Goal: Task Accomplishment & Management: Complete application form

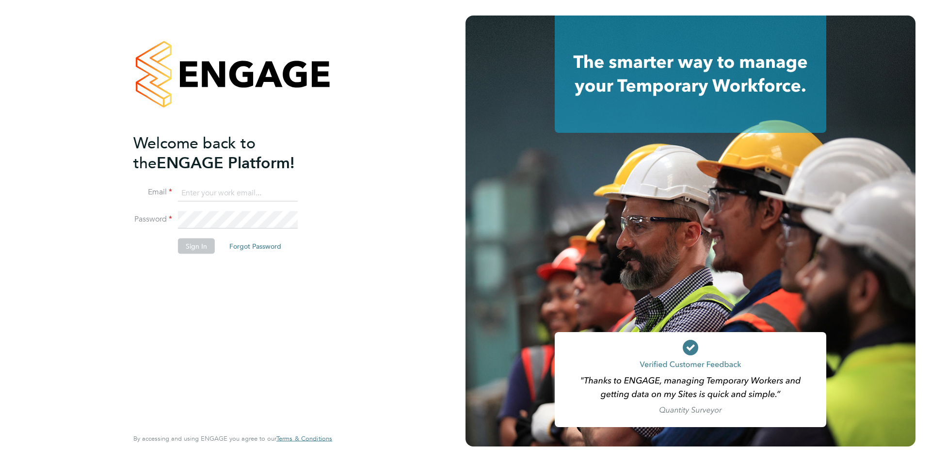
type input "[EMAIL_ADDRESS][DOMAIN_NAME]"
click at [200, 248] on button "Sign In" at bounding box center [196, 246] width 37 height 16
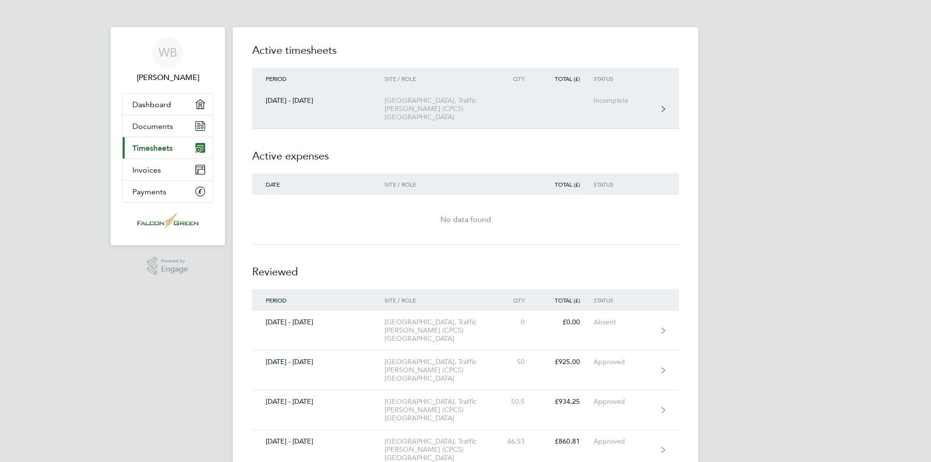
click at [425, 105] on div "[GEOGRAPHIC_DATA], Traffic [PERSON_NAME] (CPCS) [GEOGRAPHIC_DATA]" at bounding box center [440, 109] width 111 height 25
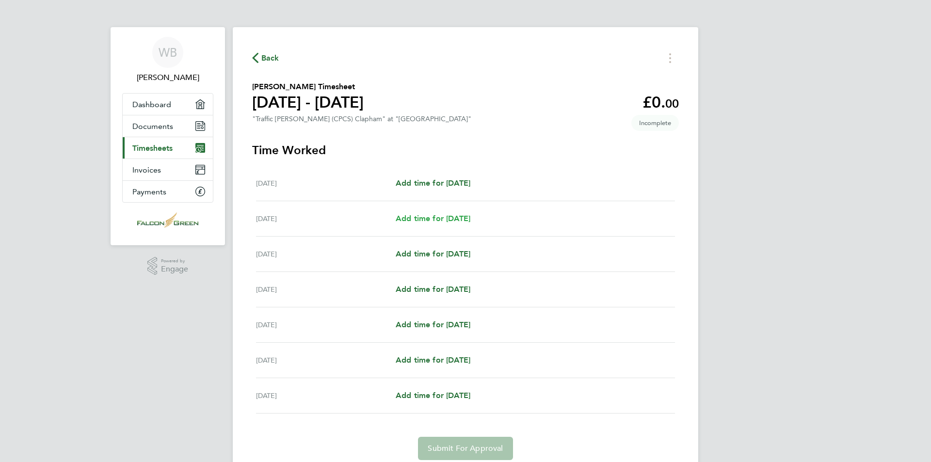
click at [464, 219] on span "Add time for [DATE]" at bounding box center [433, 218] width 75 height 9
select select "30"
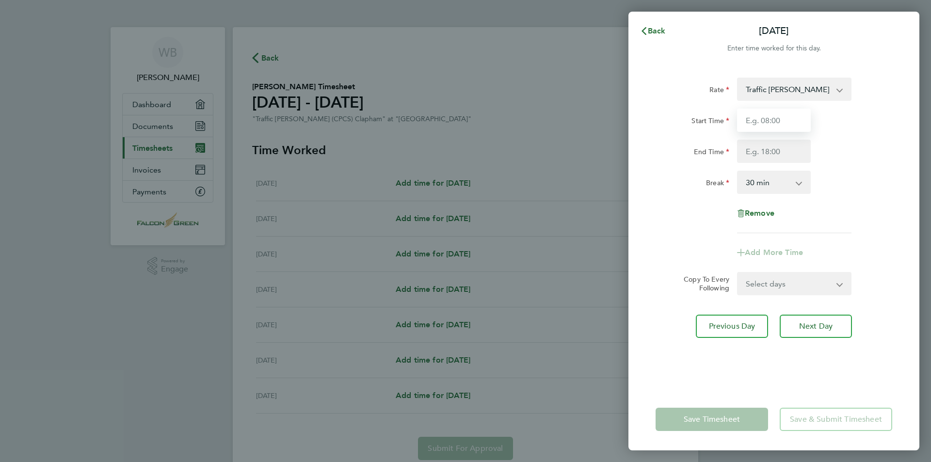
click at [791, 118] on input "Start Time" at bounding box center [774, 120] width 74 height 23
type input "07:00"
click at [792, 152] on input "End Time" at bounding box center [774, 151] width 74 height 23
type input "17:30"
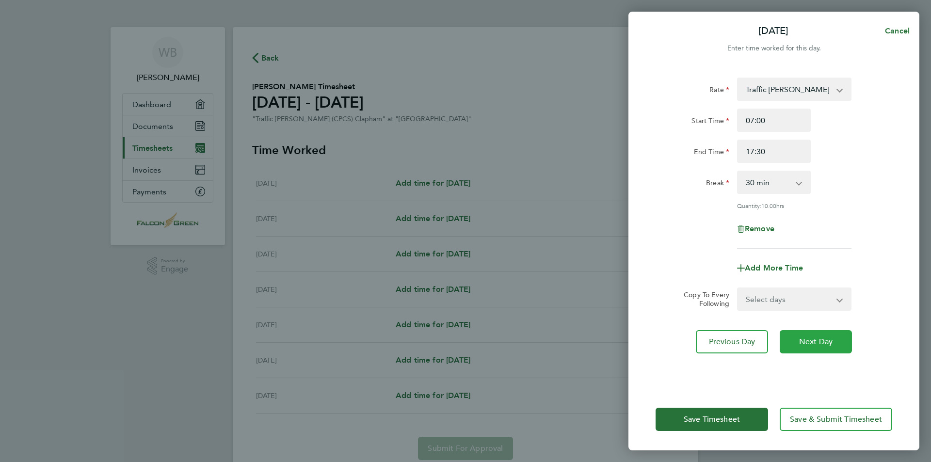
click at [816, 330] on app-form-button "Next Day" at bounding box center [813, 341] width 78 height 23
click at [818, 341] on span "Next Day" at bounding box center [815, 342] width 33 height 10
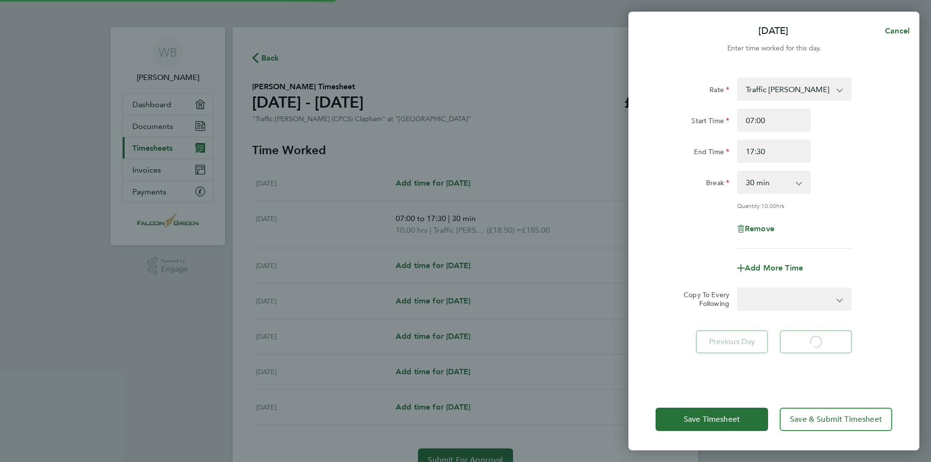
select select "30"
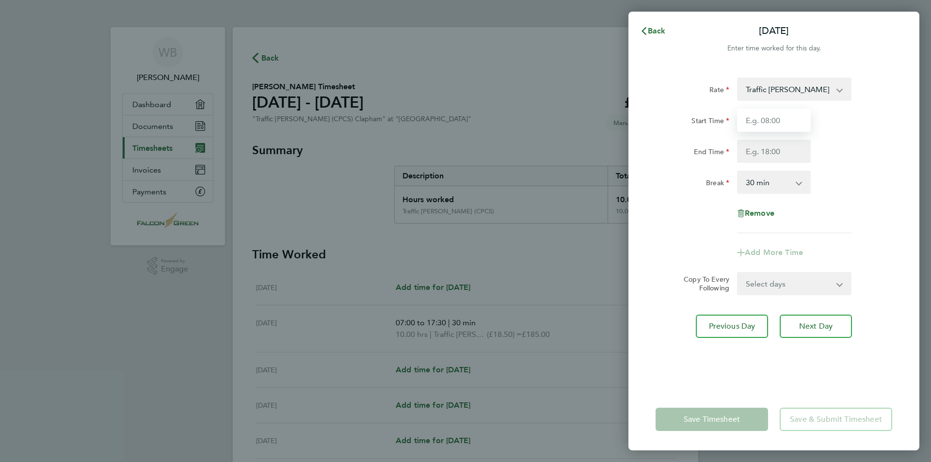
click at [786, 117] on input "Start Time" at bounding box center [774, 120] width 74 height 23
type input "07:00"
click at [782, 150] on input "End Time" at bounding box center [774, 151] width 74 height 23
type input "17:30"
click at [815, 327] on div "Rate Traffic [PERSON_NAME] (CPCS) - 18.50 Start Time 07:00 End Time 17:30 Break…" at bounding box center [774, 227] width 291 height 323
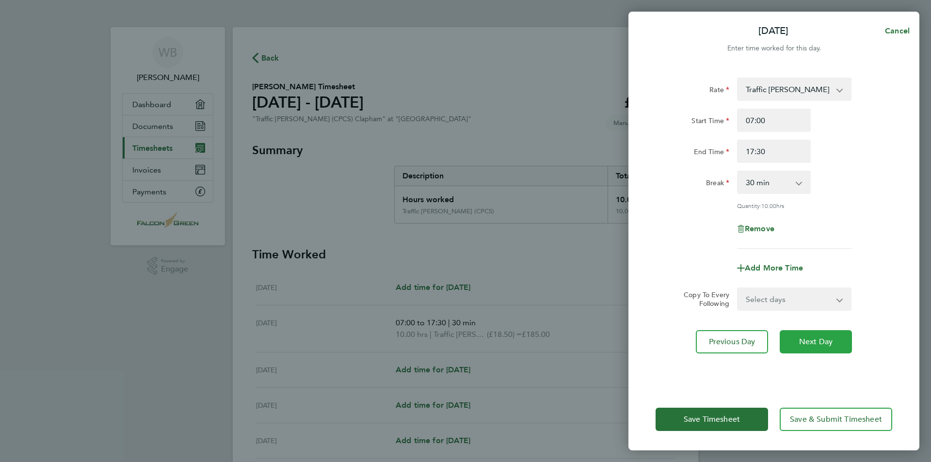
click at [812, 339] on span "Next Day" at bounding box center [815, 342] width 33 height 10
select select "30"
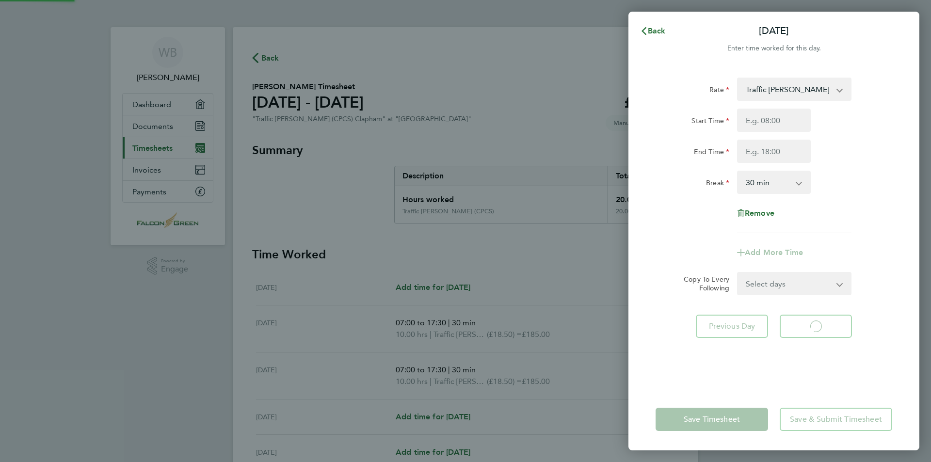
select select "30"
click at [789, 120] on input "Start Time" at bounding box center [774, 120] width 74 height 23
type input "07:00"
click at [786, 149] on input "End Time" at bounding box center [774, 151] width 74 height 23
type input "17:30"
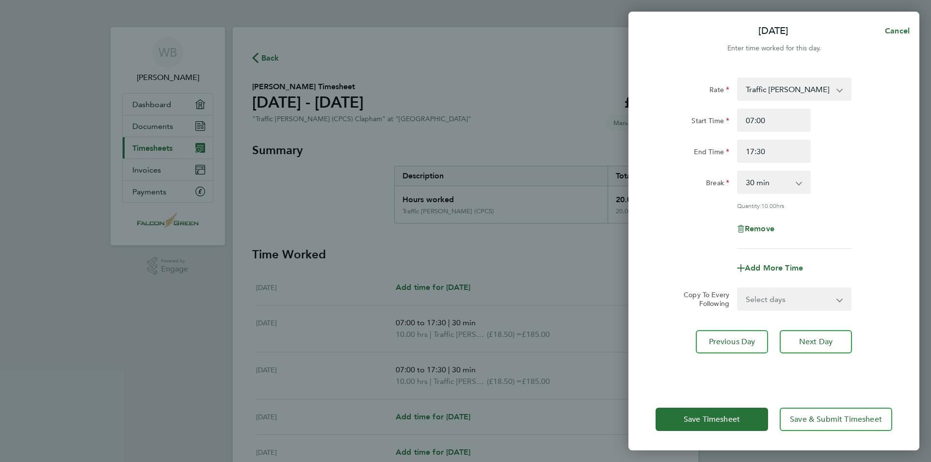
click at [801, 320] on div "Rate Traffic [PERSON_NAME] (CPCS) - 18.50 Start Time 07:00 End Time 17:30 Break…" at bounding box center [774, 227] width 291 height 323
click at [823, 418] on span "Save & Submit Timesheet" at bounding box center [836, 420] width 92 height 10
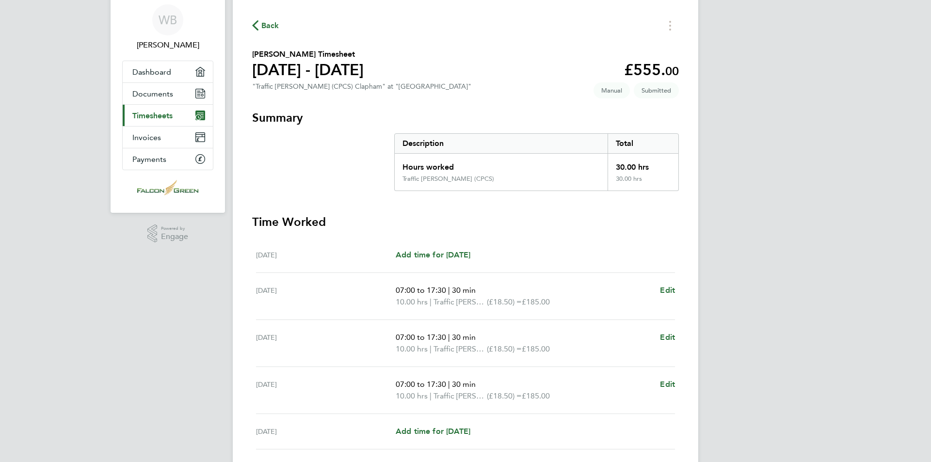
scroll to position [129, 0]
